Goal: Task Accomplishment & Management: Use online tool/utility

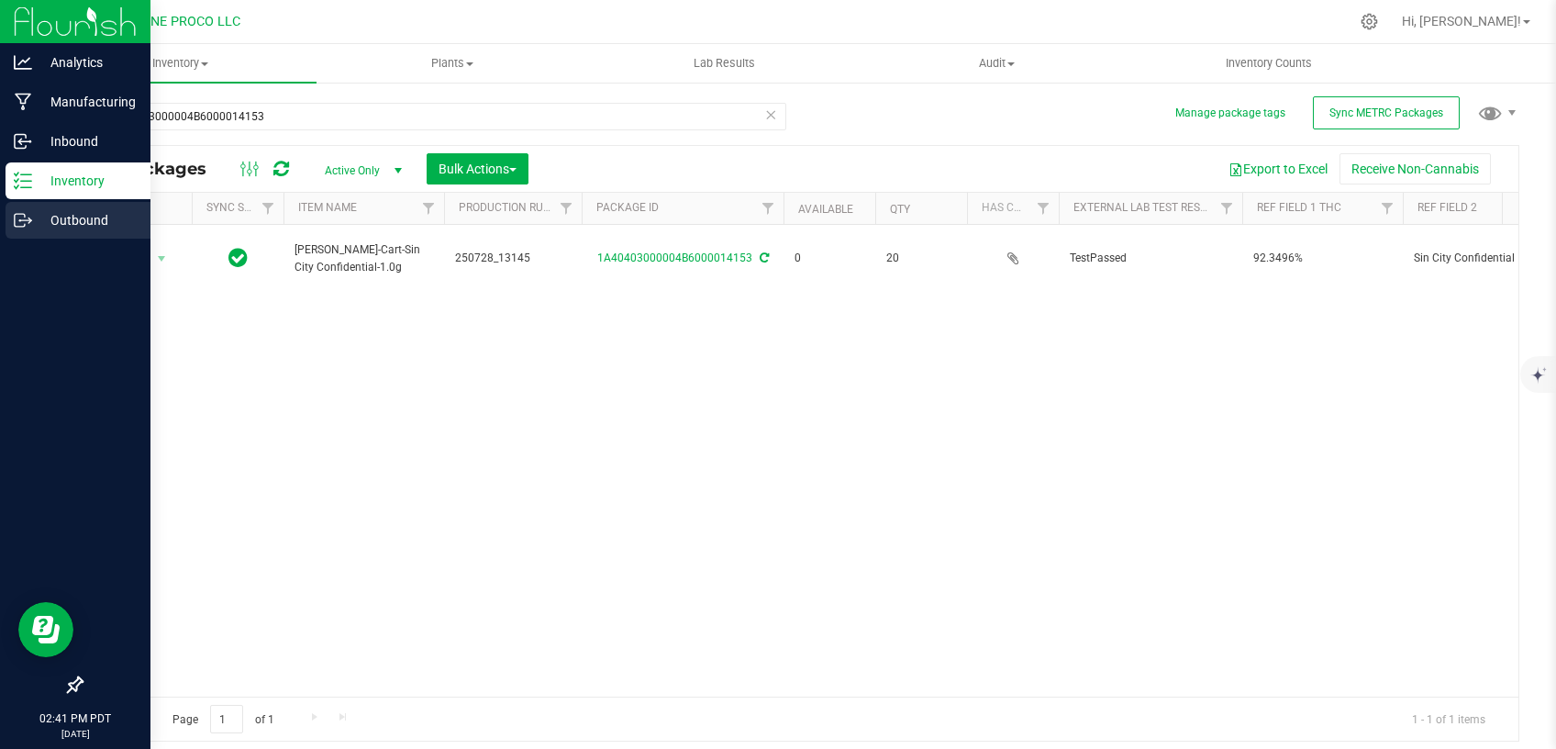
click at [25, 214] on icon at bounding box center [20, 220] width 10 height 13
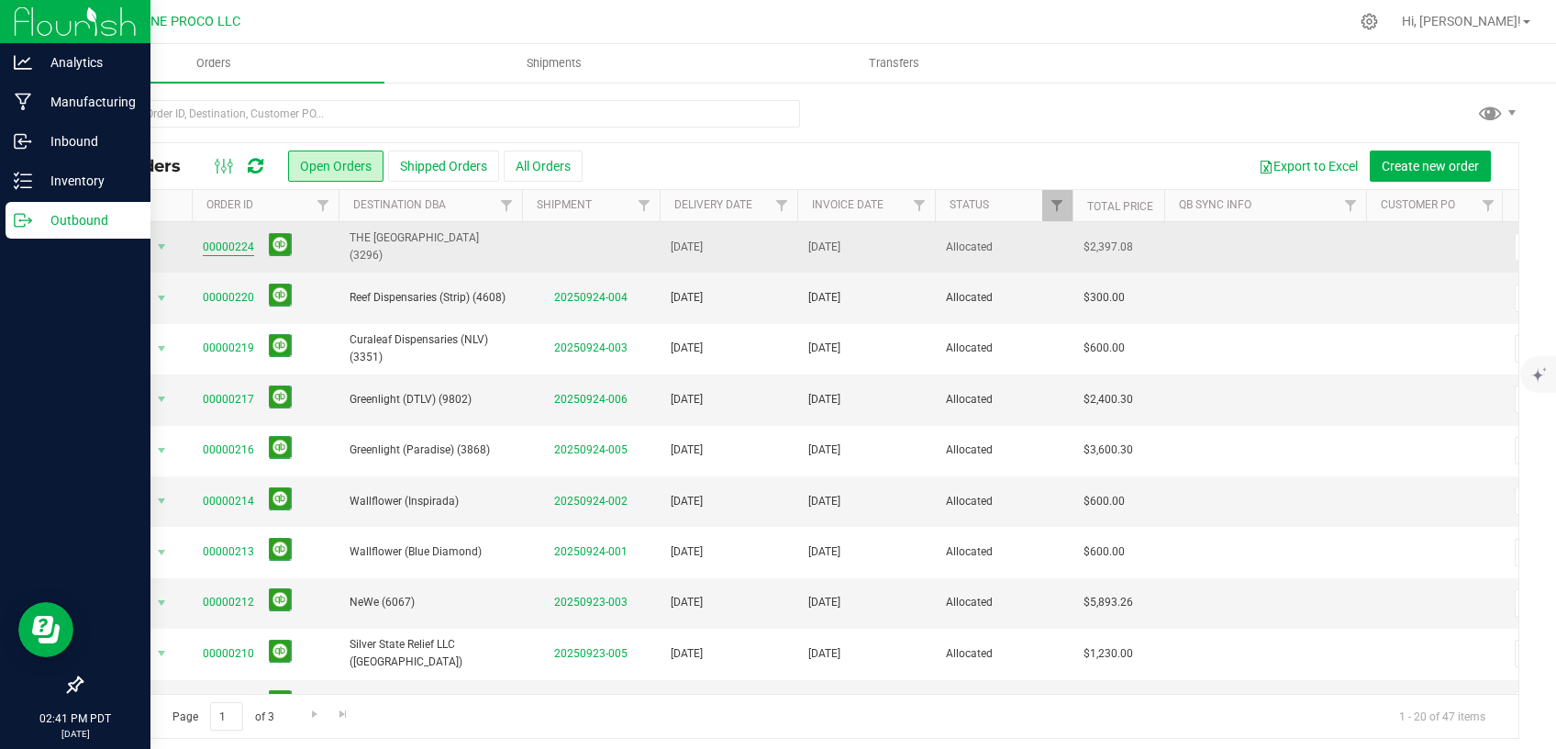
click at [232, 243] on link "00000224" at bounding box center [228, 247] width 51 height 17
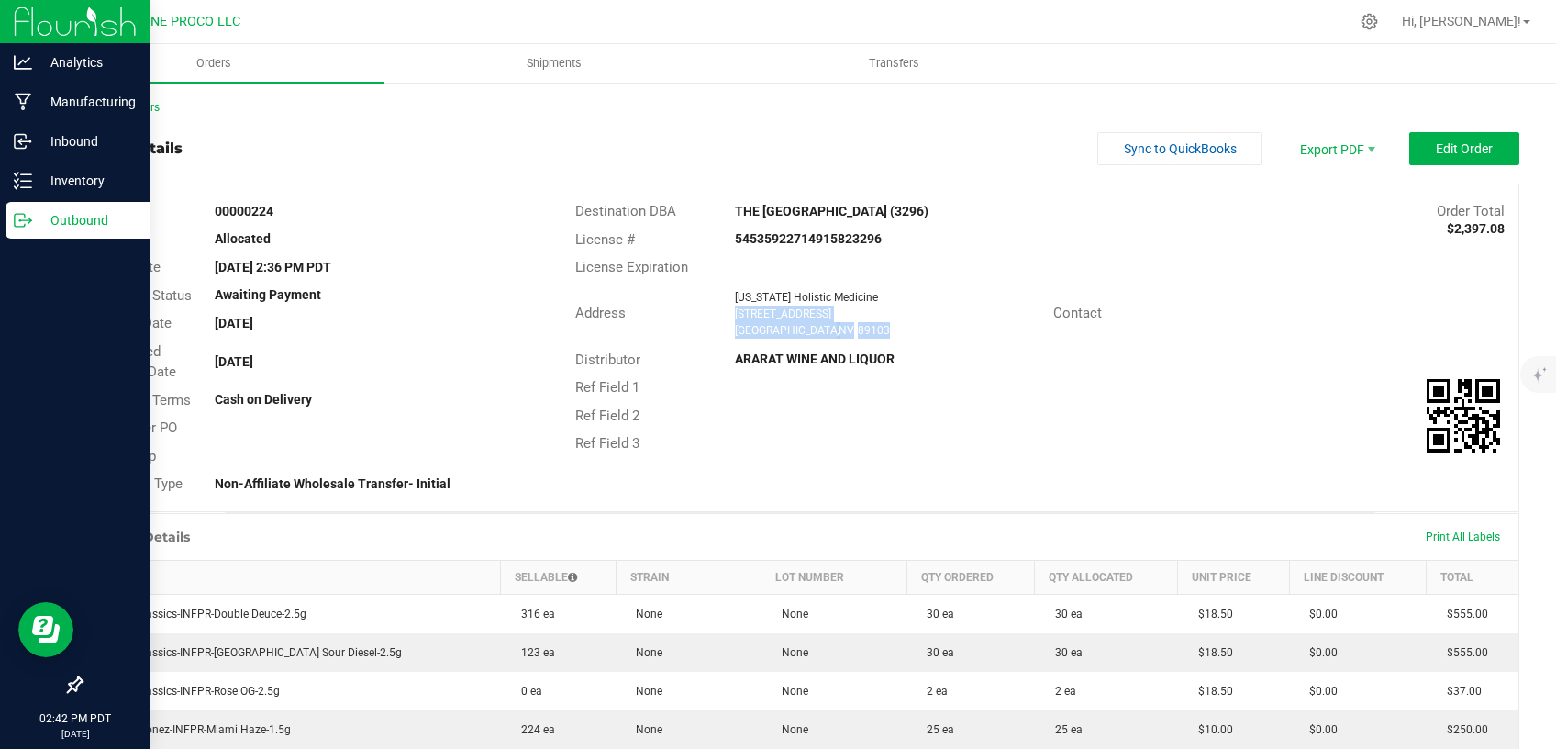
drag, startPoint x: 838, startPoint y: 328, endPoint x: 727, endPoint y: 317, distance: 111.5
click at [727, 317] on div "[US_STATE] Holistic Medicine [STREET_ADDRESS]" at bounding box center [890, 314] width 328 height 50
copy ngx-name-and-address "[STREET_ADDRESS]"
click at [551, 58] on span "Shipments" at bounding box center [554, 63] width 105 height 17
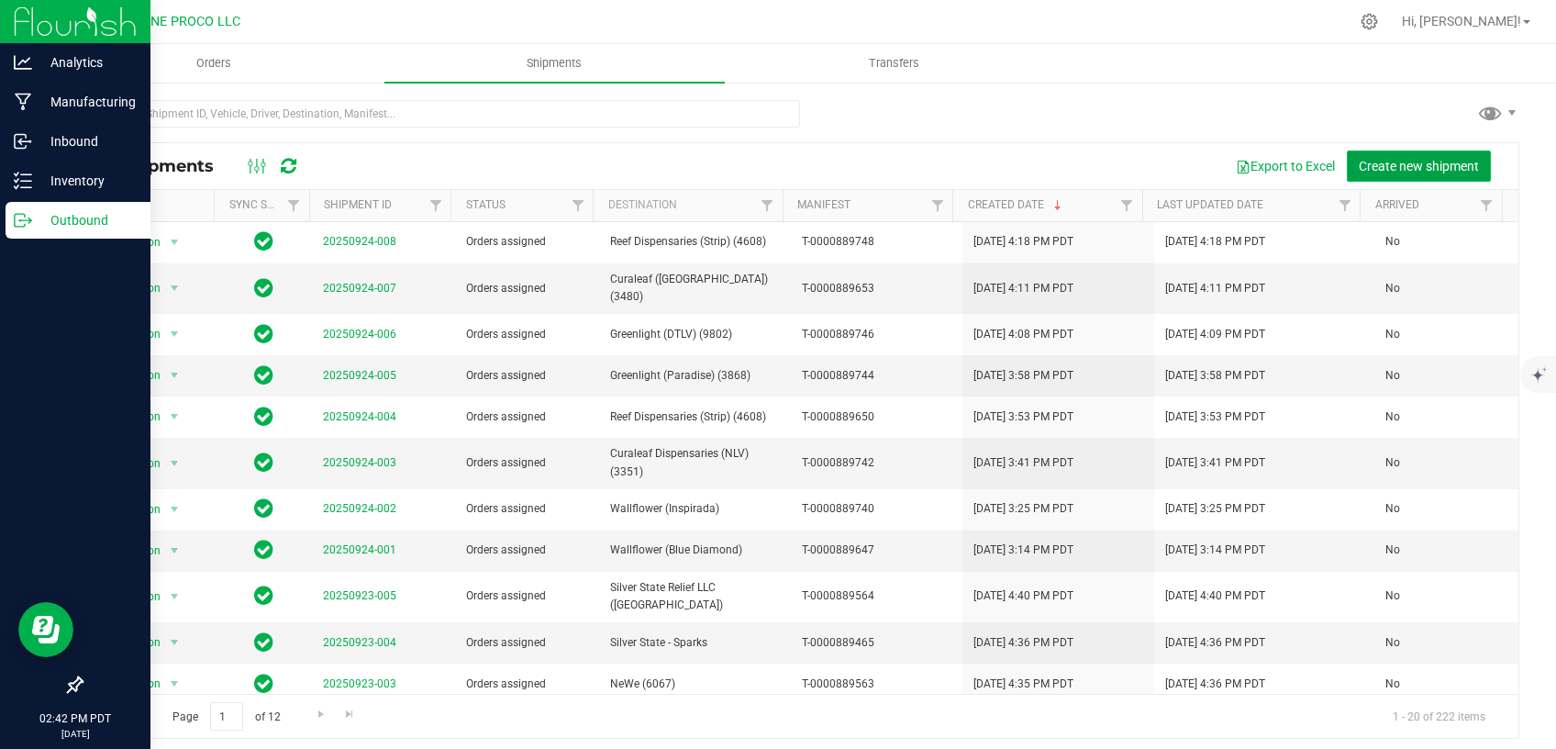
click at [1435, 161] on span "Create new shipment" at bounding box center [1419, 166] width 120 height 15
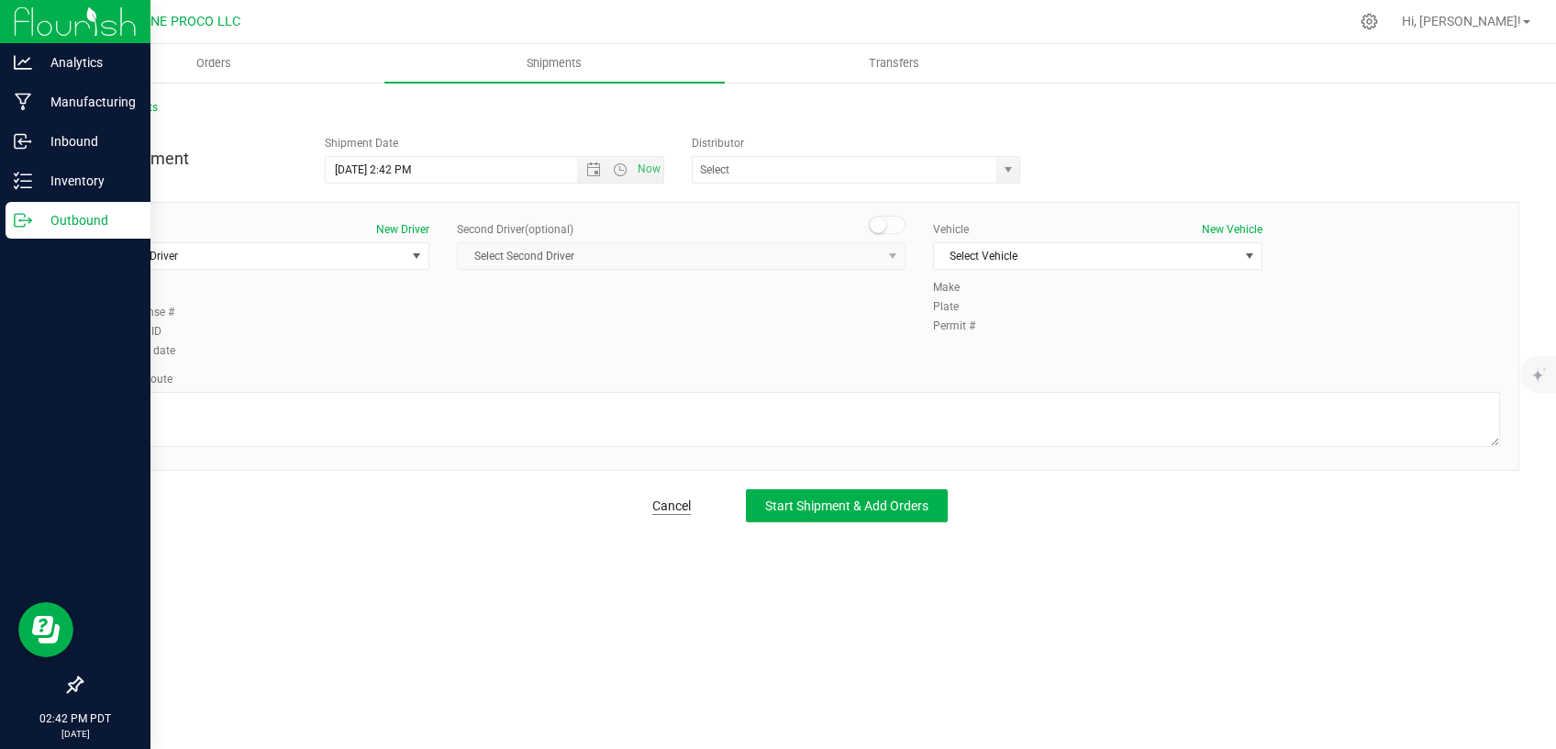
click at [662, 498] on link "Cancel" at bounding box center [671, 505] width 39 height 18
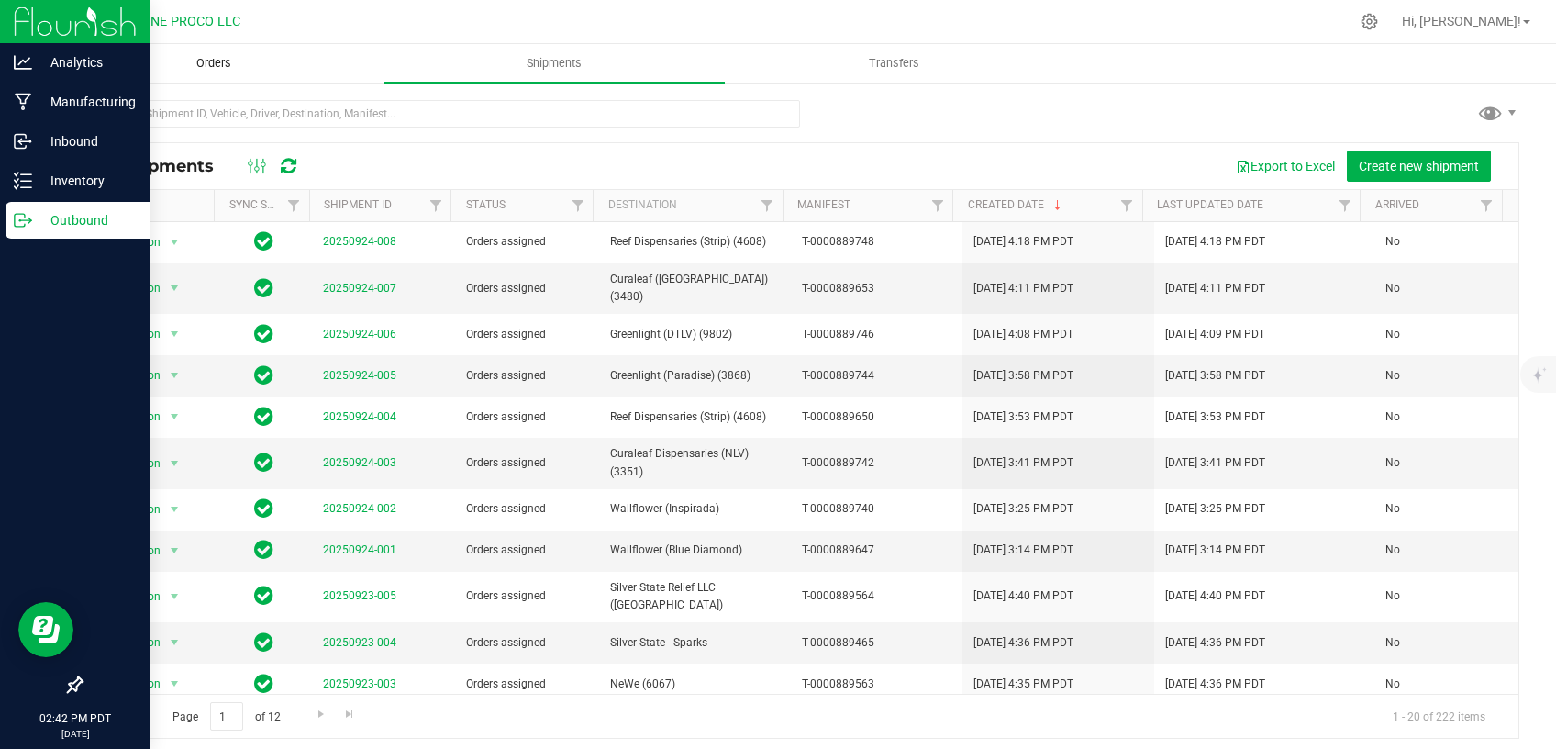
click at [233, 62] on span "Orders" at bounding box center [214, 63] width 84 height 17
